Goal: Task Accomplishment & Management: Complete application form

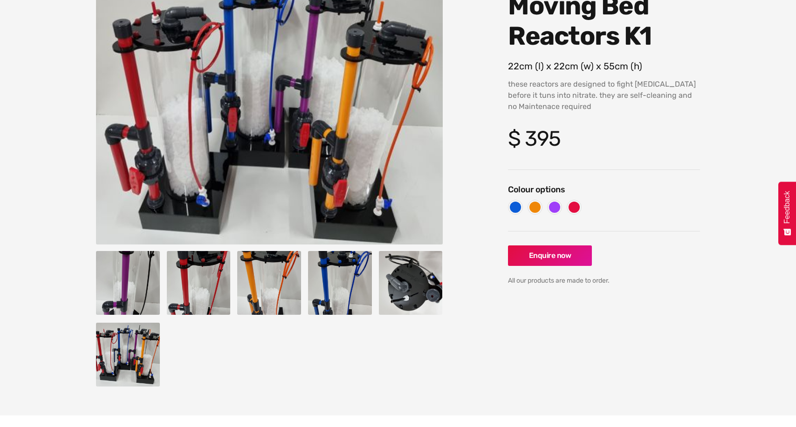
scroll to position [163, 0]
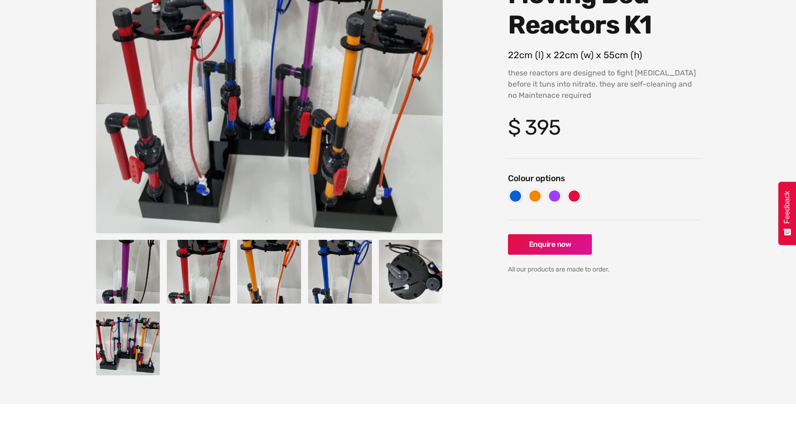
click at [316, 284] on img "open lightbox" at bounding box center [340, 272] width 64 height 64
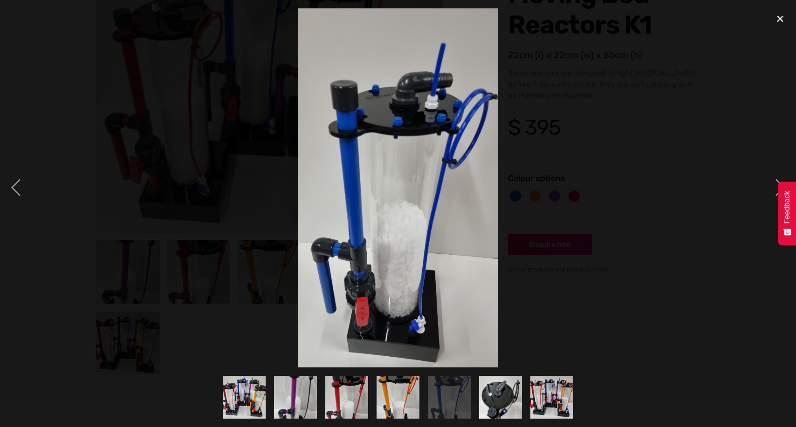
click at [336, 373] on div "show item 3 of 7" at bounding box center [346, 398] width 51 height 60
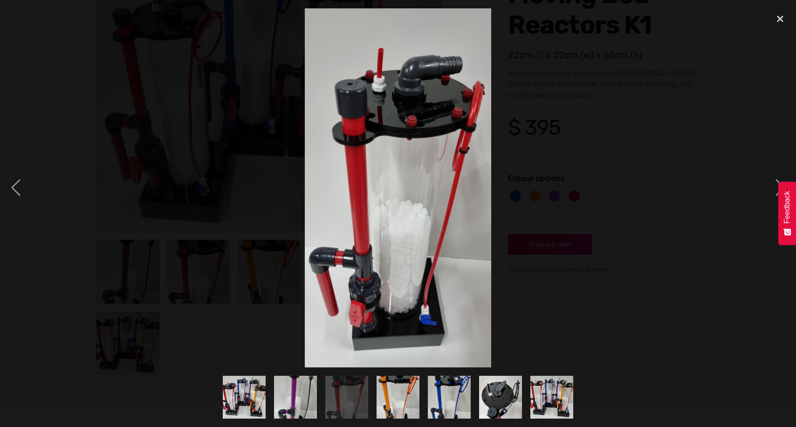
click at [563, 391] on img "show item 7 of 7" at bounding box center [551, 397] width 48 height 43
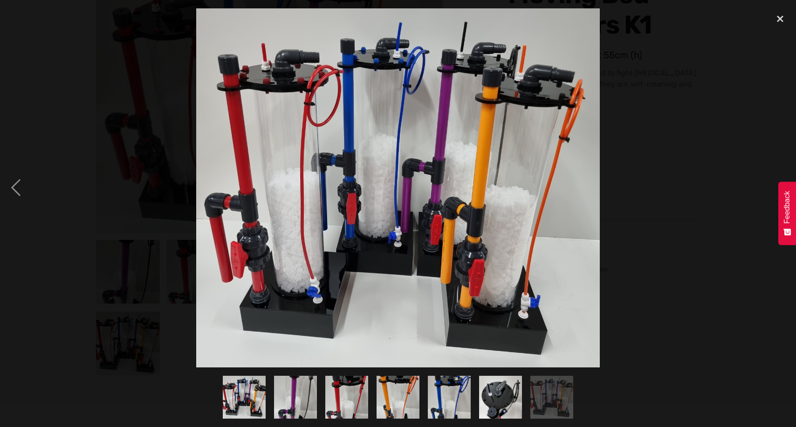
click at [489, 396] on img "show item 6 of 7" at bounding box center [500, 397] width 43 height 57
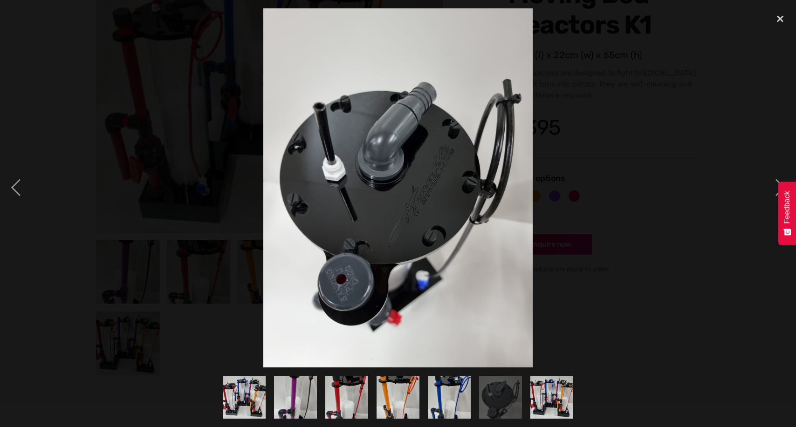
click at [422, 395] on div "show item 4 of 7" at bounding box center [397, 398] width 51 height 60
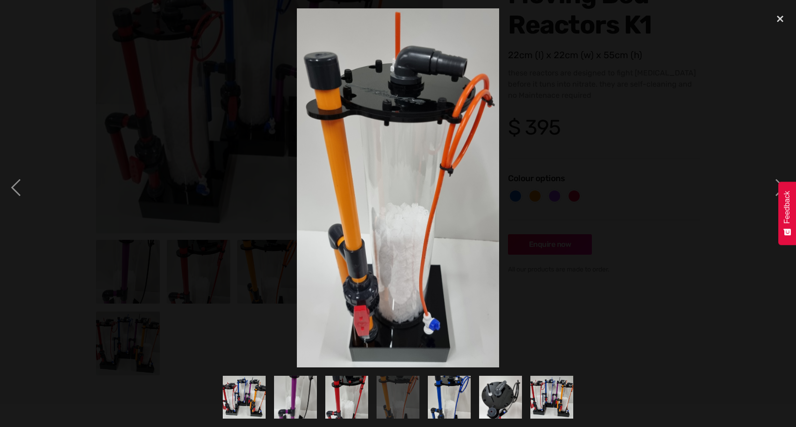
click at [255, 408] on img "show item 1 of 7" at bounding box center [243, 397] width 49 height 43
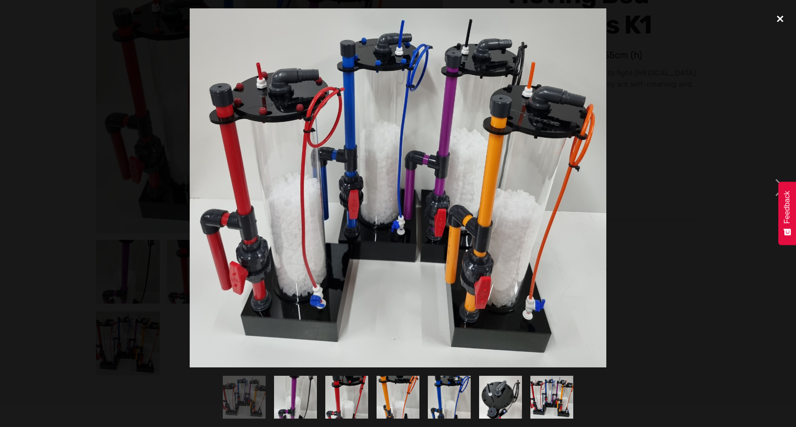
click at [784, 25] on div "close lightbox" at bounding box center [780, 18] width 32 height 20
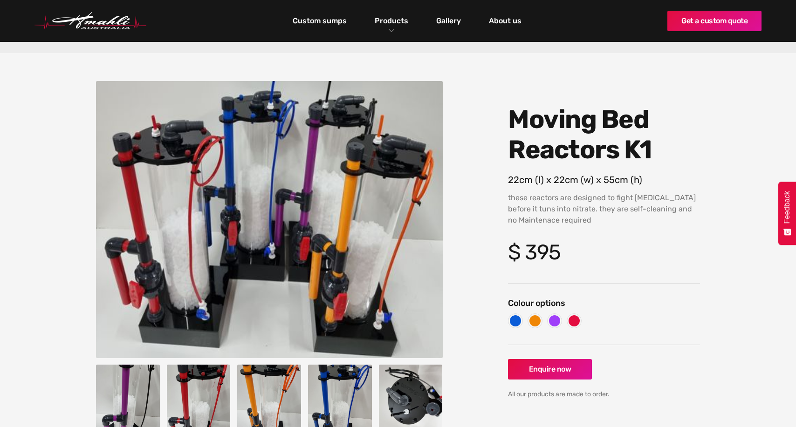
scroll to position [0, 0]
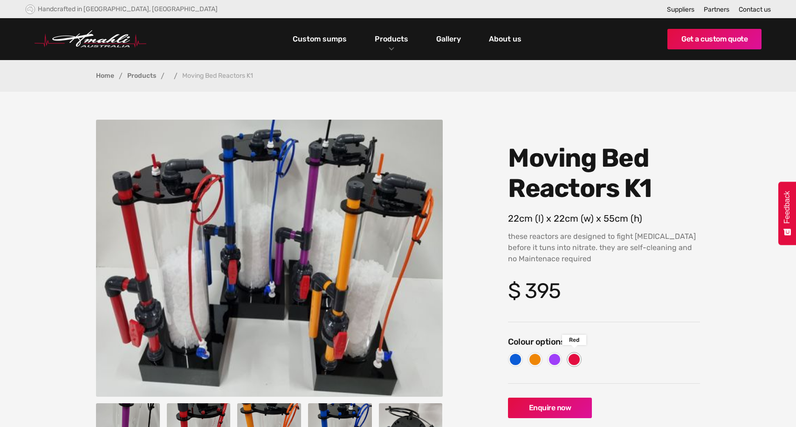
click at [570, 356] on div at bounding box center [573, 359] width 11 height 11
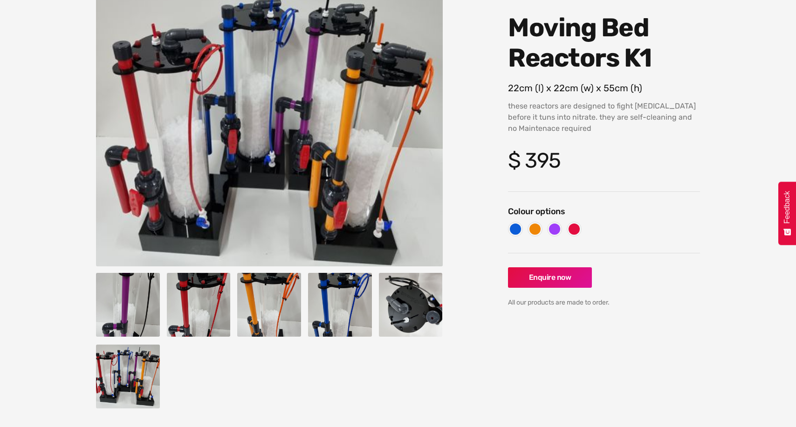
scroll to position [193, 0]
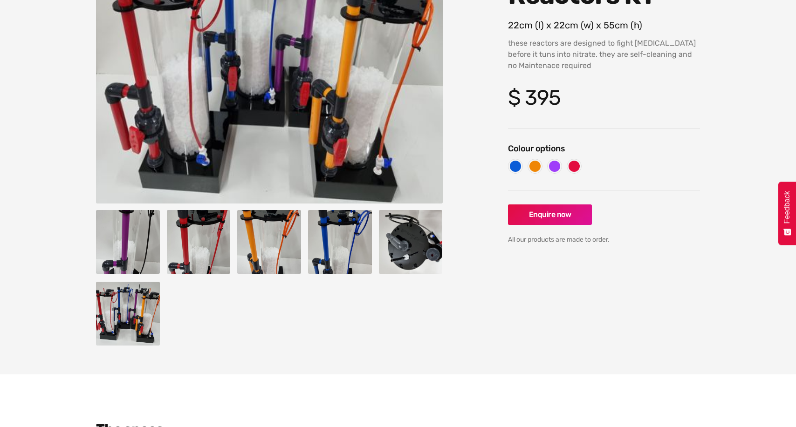
click at [423, 224] on img "open lightbox" at bounding box center [411, 242] width 64 height 64
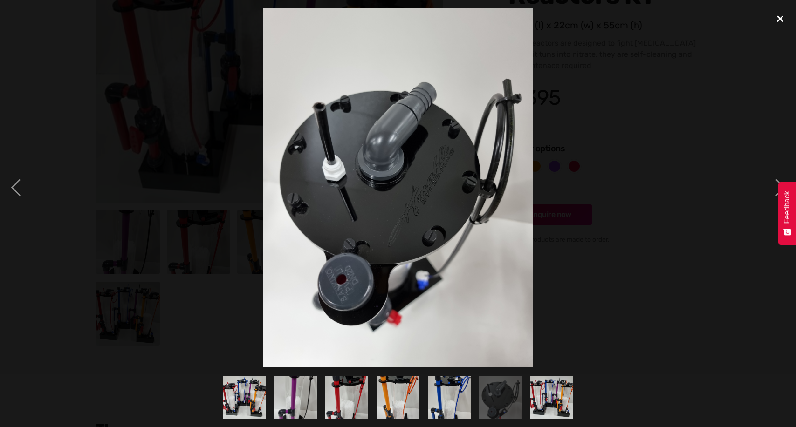
click at [781, 14] on div "close lightbox" at bounding box center [780, 18] width 32 height 20
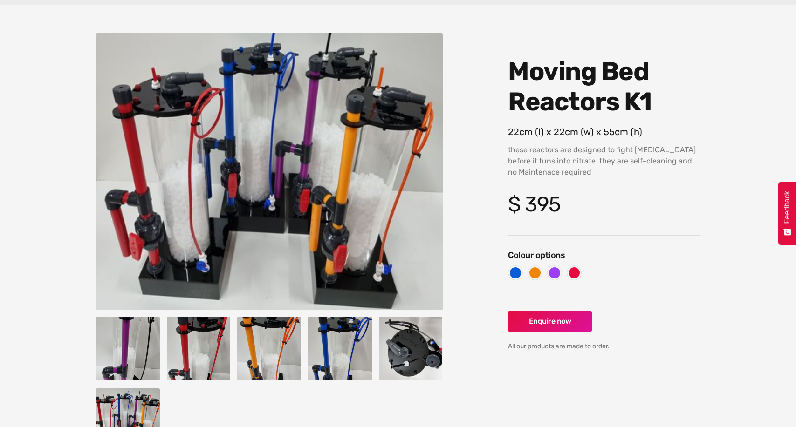
scroll to position [61, 0]
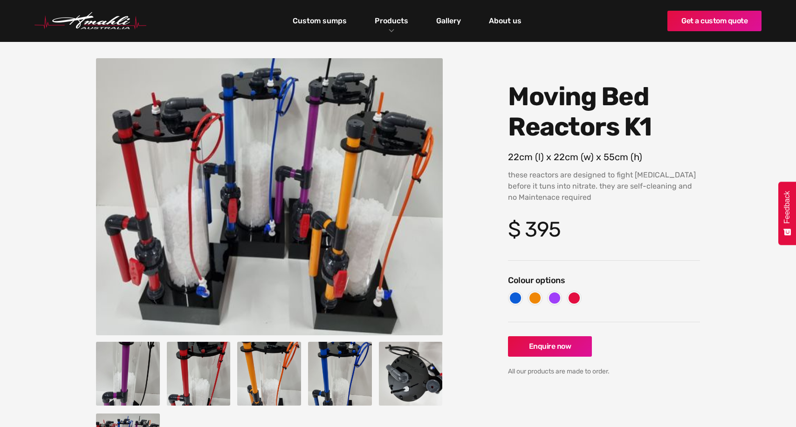
click at [87, 27] on img "home" at bounding box center [90, 21] width 112 height 18
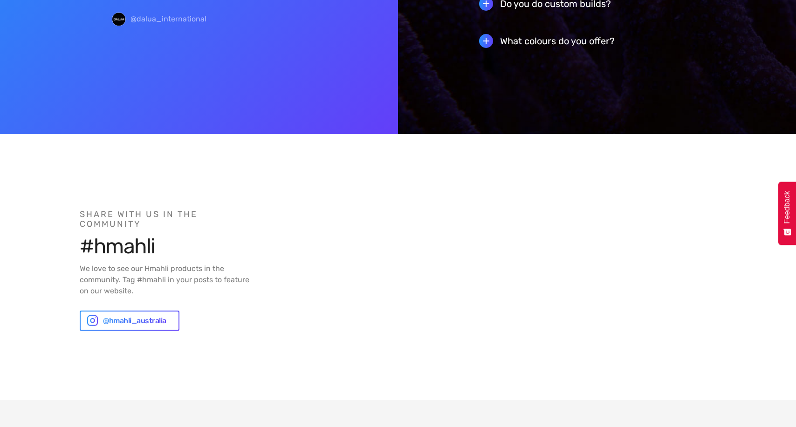
scroll to position [2534, 0]
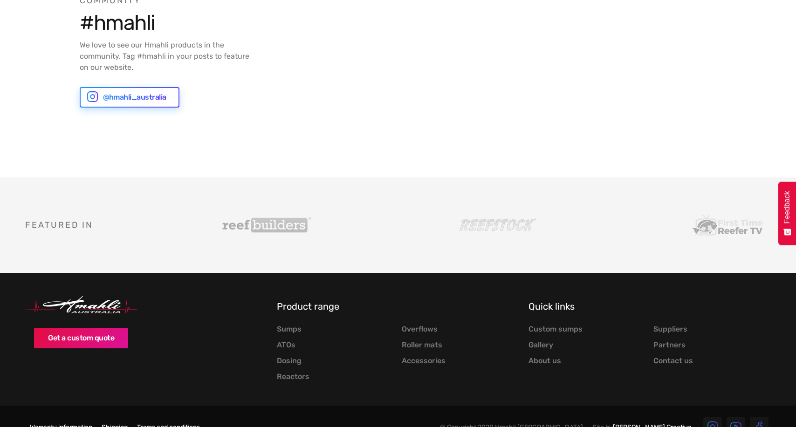
click at [109, 92] on div "@hmahli_australia" at bounding box center [134, 97] width 63 height 11
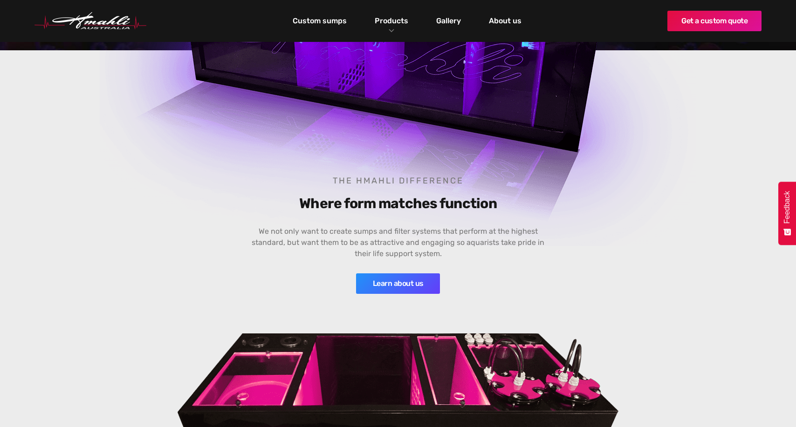
scroll to position [23, 0]
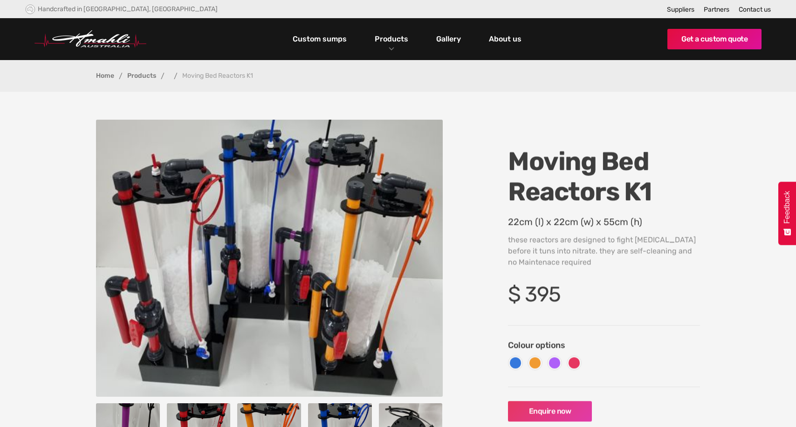
scroll to position [61, 0]
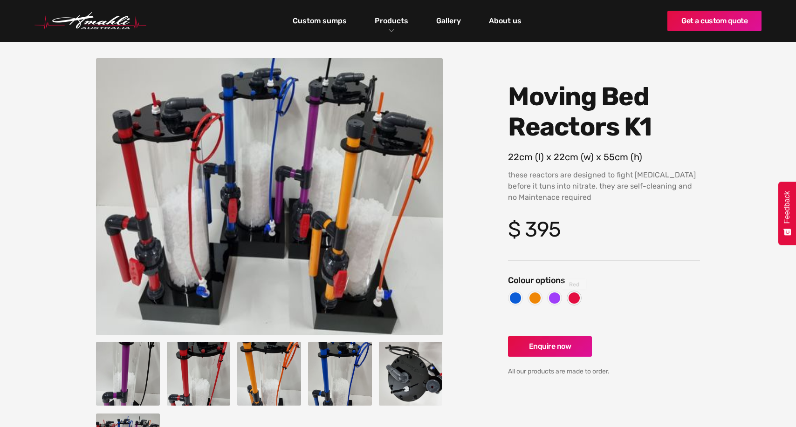
click at [572, 303] on div at bounding box center [573, 298] width 11 height 11
click at [572, 350] on link "Enquire now" at bounding box center [550, 346] width 84 height 20
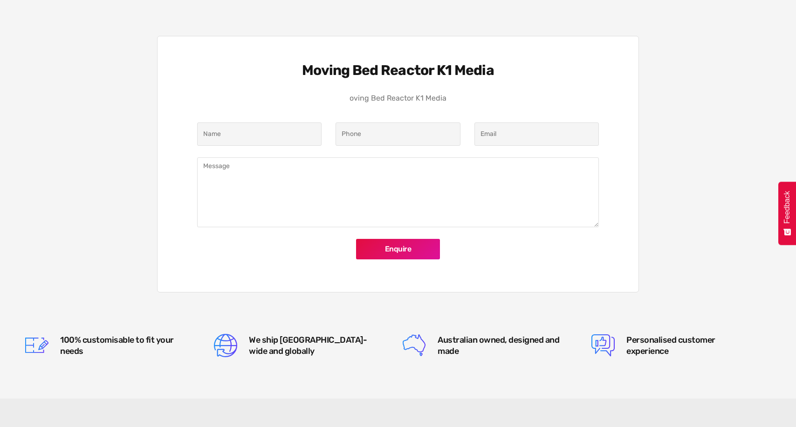
scroll to position [908, 0]
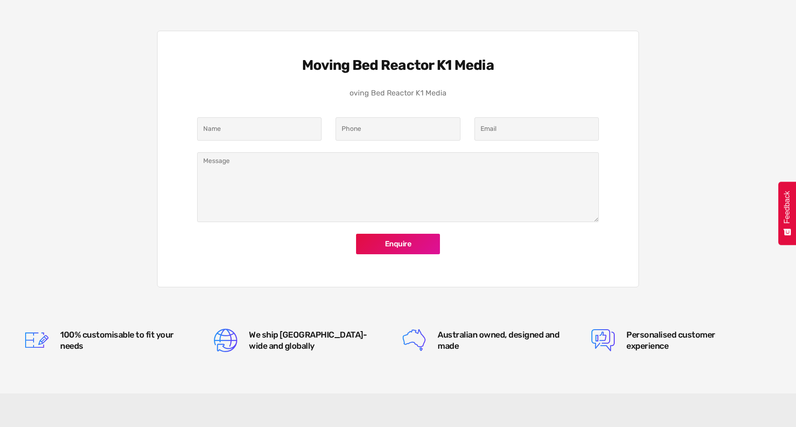
click at [271, 131] on div "Product Enquiry" at bounding box center [259, 132] width 138 height 30
click at [265, 123] on input "Product Enquiry" at bounding box center [259, 128] width 124 height 23
type input "[PERSON_NAME]"
type input "0424014807"
type input "[PERSON_NAME][EMAIL_ADDRESS][DOMAIN_NAME]"
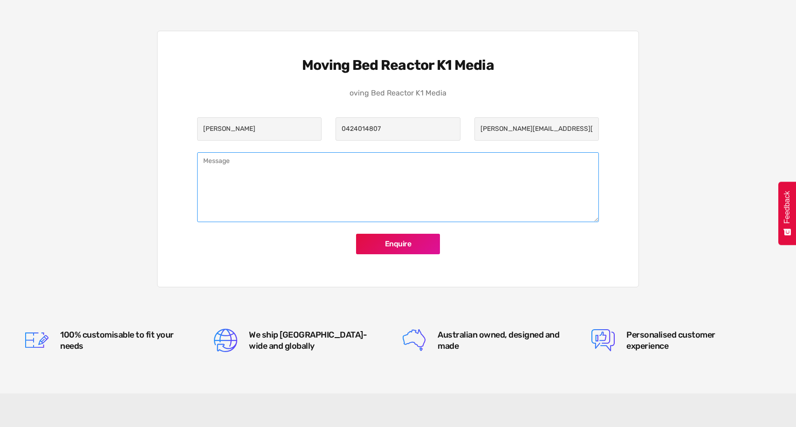
click at [416, 170] on textarea "Product Enquiry" at bounding box center [398, 187] width 402 height 70
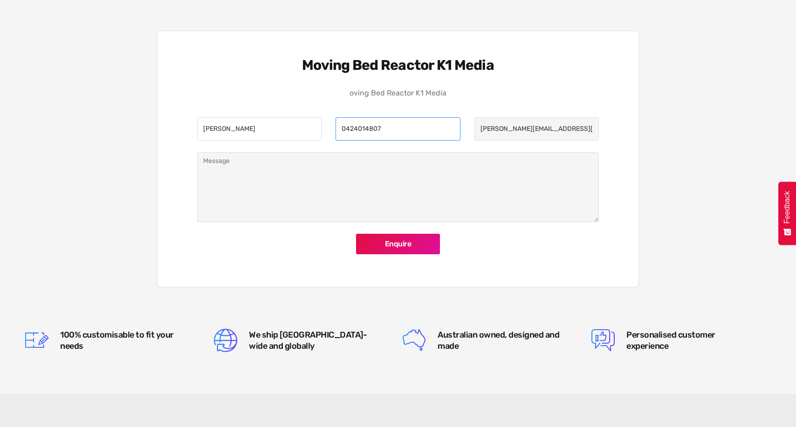
drag, startPoint x: 386, startPoint y: 116, endPoint x: 315, endPoint y: 116, distance: 71.3
click at [315, 117] on div "[PERSON_NAME] 0424014807 [PERSON_NAME][EMAIL_ADDRESS][DOMAIN_NAME]" at bounding box center [397, 139] width 415 height 44
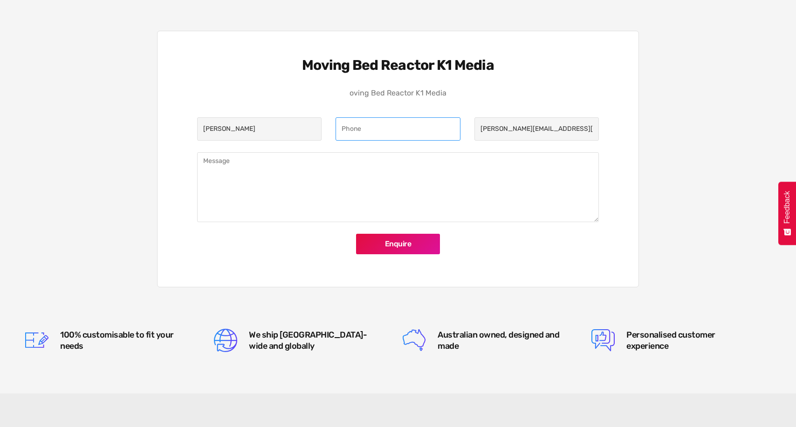
paste input "0424014807"
type input "0424014807"
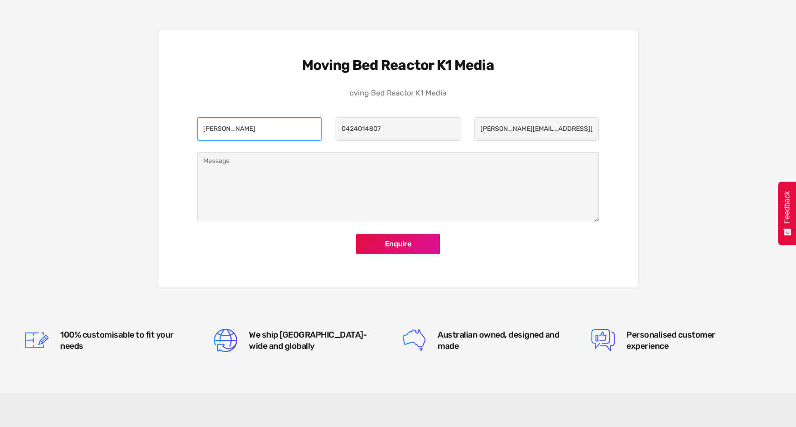
click at [224, 117] on input "[PERSON_NAME]" at bounding box center [259, 128] width 124 height 23
type input "[PERSON_NAME]"
click at [297, 254] on div "Moving Bed Reactor K1 Media oving Bed Reactor K1 Media [PERSON_NAME] 0424014807…" at bounding box center [398, 159] width 482 height 257
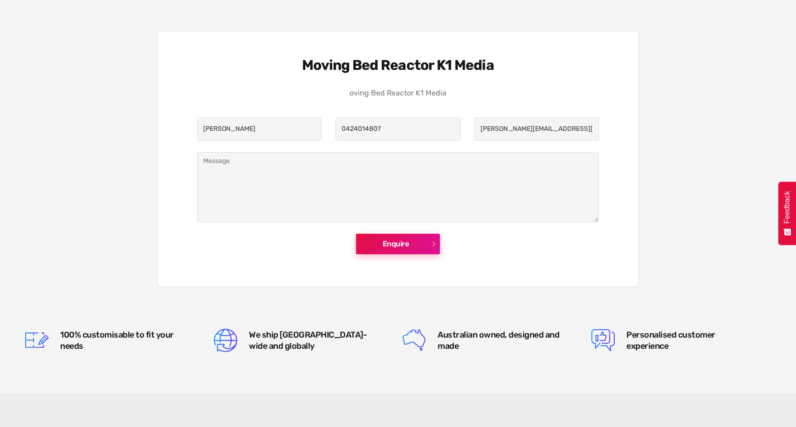
click at [412, 237] on input "Enquire" at bounding box center [398, 244] width 84 height 20
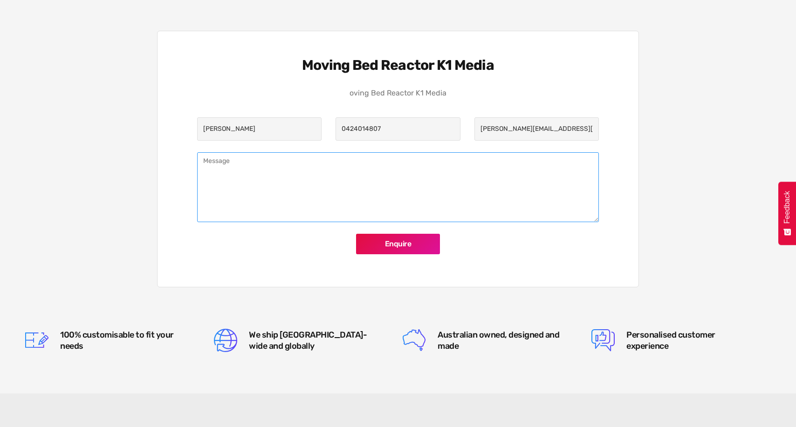
click at [316, 171] on textarea "Product Enquiry" at bounding box center [398, 187] width 402 height 70
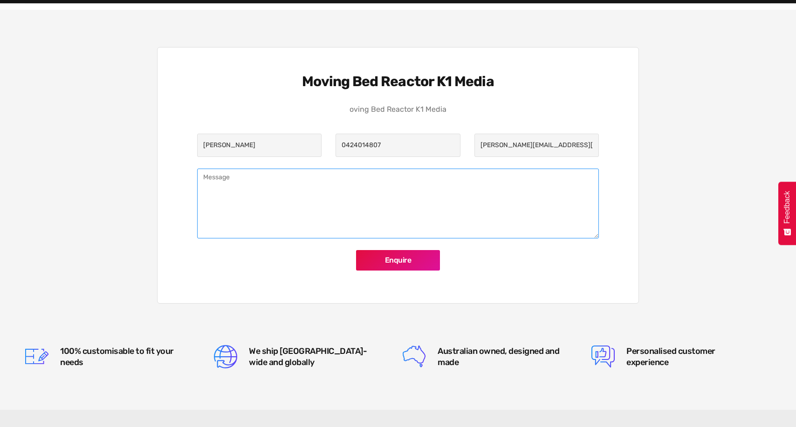
scroll to position [889, 0]
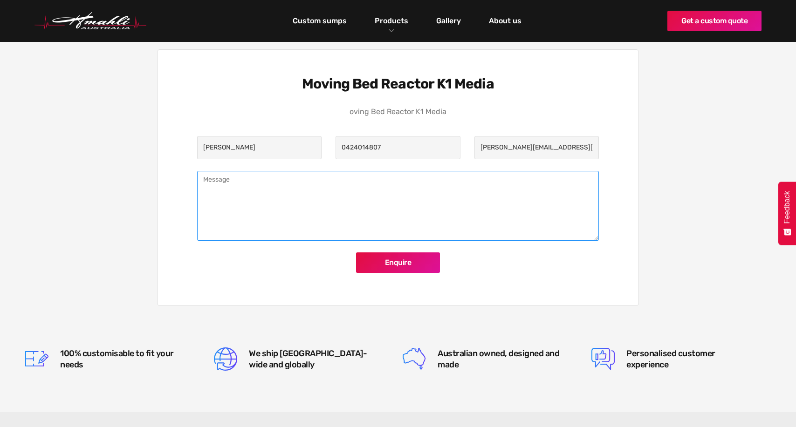
click at [392, 171] on textarea "Product Enquiry" at bounding box center [398, 206] width 402 height 70
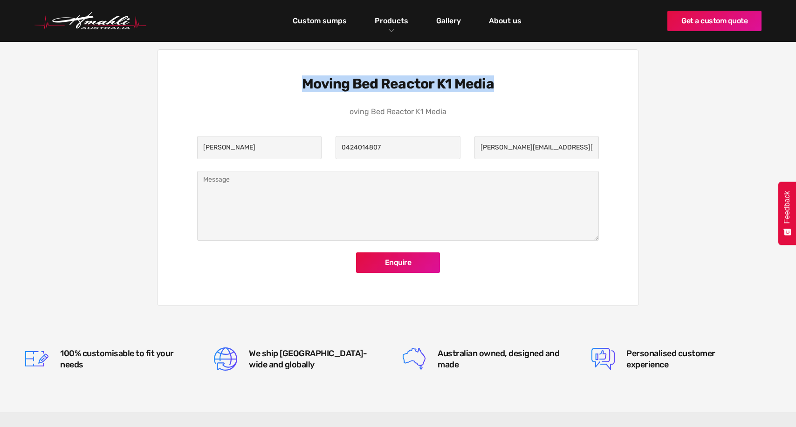
drag, startPoint x: 504, startPoint y: 71, endPoint x: 288, endPoint y: 70, distance: 216.6
click at [288, 75] on h3 "Moving Bed Reactor K1 Media" at bounding box center [397, 83] width 297 height 17
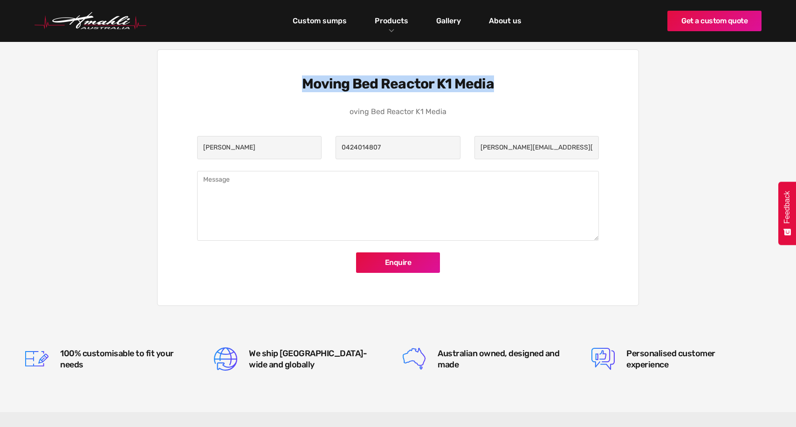
copy h3 "Moving Bed Reactor K1 Media"
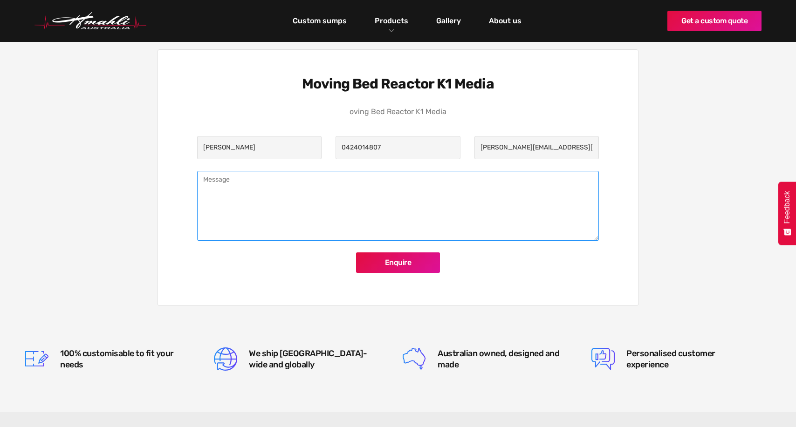
click at [311, 200] on textarea "Product Enquiry" at bounding box center [398, 206] width 402 height 70
paste textarea "Moving Bed Reactor K1 Media"
click at [202, 171] on textarea "! x Moving Bed Reactor K1 Media" at bounding box center [398, 206] width 402 height 70
click at [315, 185] on textarea "! x Moving Bed Reactor K1 Media" at bounding box center [398, 206] width 402 height 70
click at [340, 203] on textarea "! x Moving Bed Reactor K1 Media in red" at bounding box center [398, 206] width 402 height 70
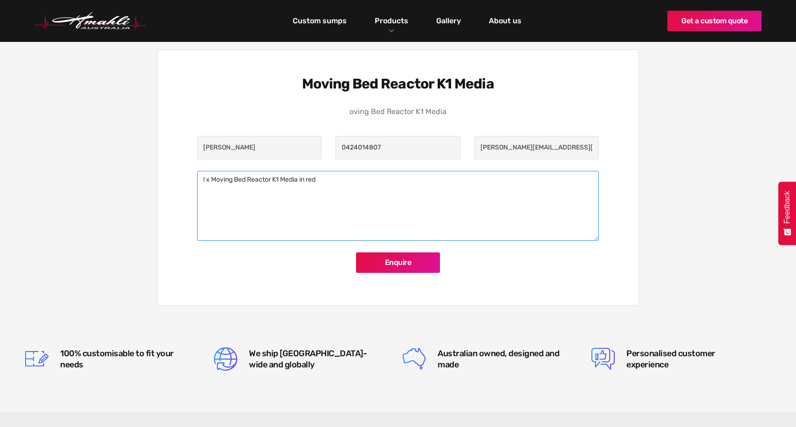
click at [207, 171] on textarea "! x Moving Bed Reactor K1 Media in red" at bounding box center [398, 206] width 402 height 70
click at [255, 197] on textarea "1 x Moving Bed Reactor K1 Media in red" at bounding box center [398, 206] width 402 height 70
type textarea "1 x Moving Bed Reactor K1 Media in red"
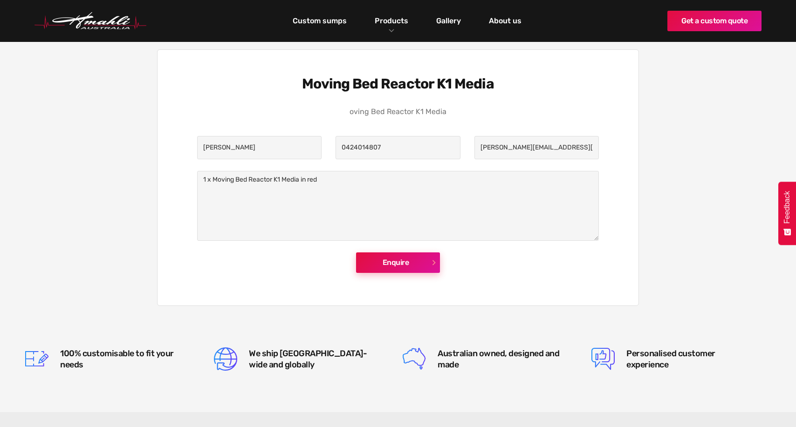
click at [414, 254] on input "Enquire" at bounding box center [398, 262] width 84 height 20
type input "Please wait..."
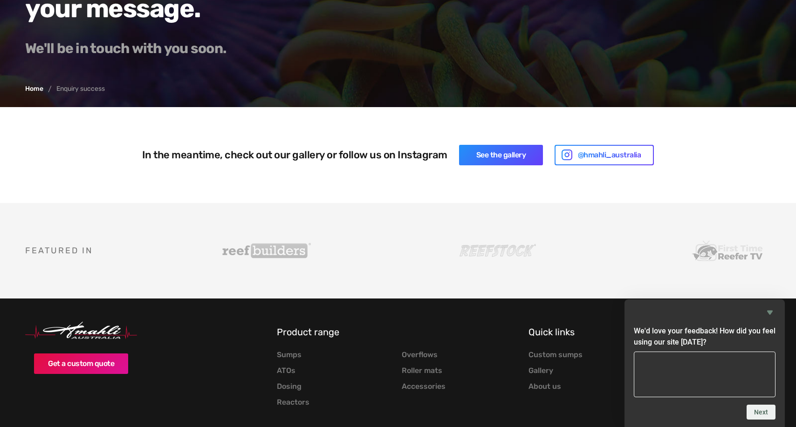
scroll to position [205, 0]
